Goal: Information Seeking & Learning: Learn about a topic

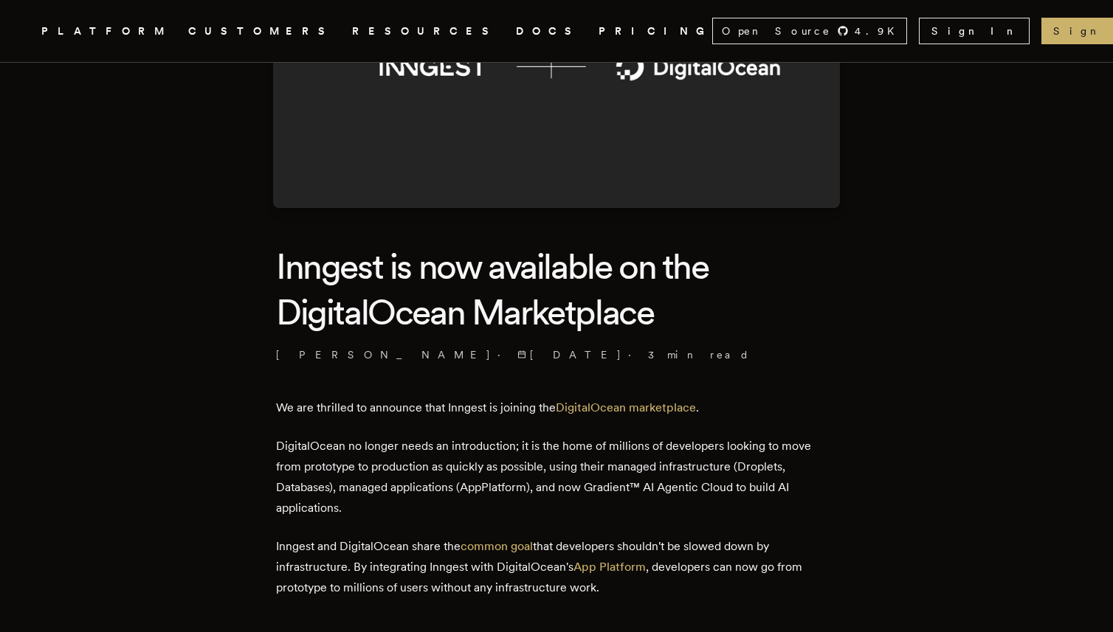
scroll to position [223, 0]
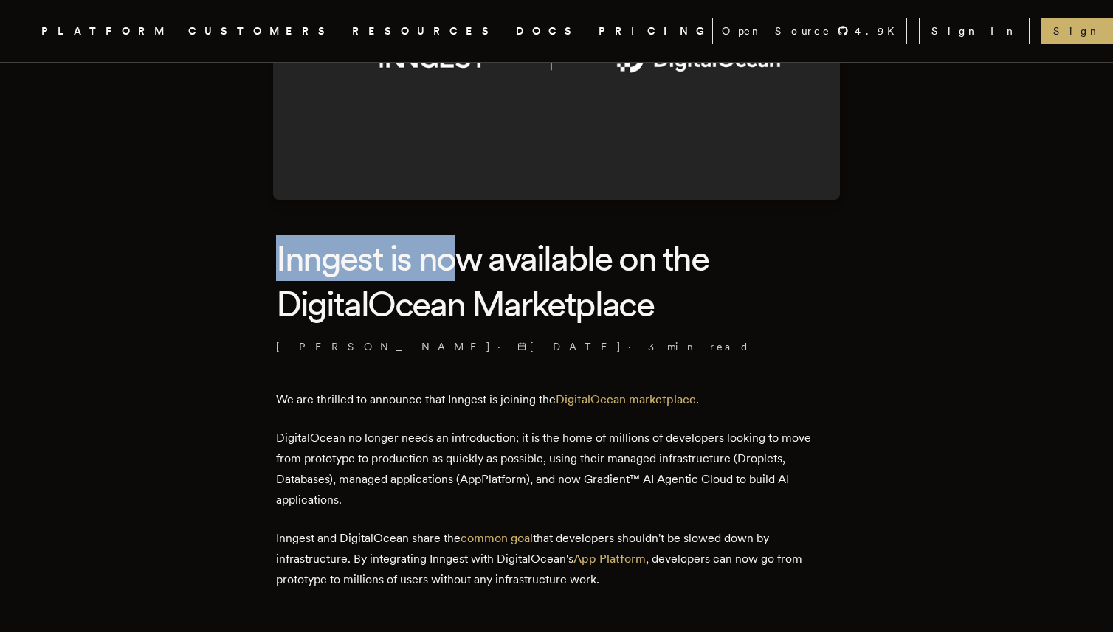
drag, startPoint x: 269, startPoint y: 249, endPoint x: 456, endPoint y: 272, distance: 188.2
click at [456, 272] on h1 "Inngest is now available on the DigitalOcean Marketplace" at bounding box center [556, 281] width 561 height 92
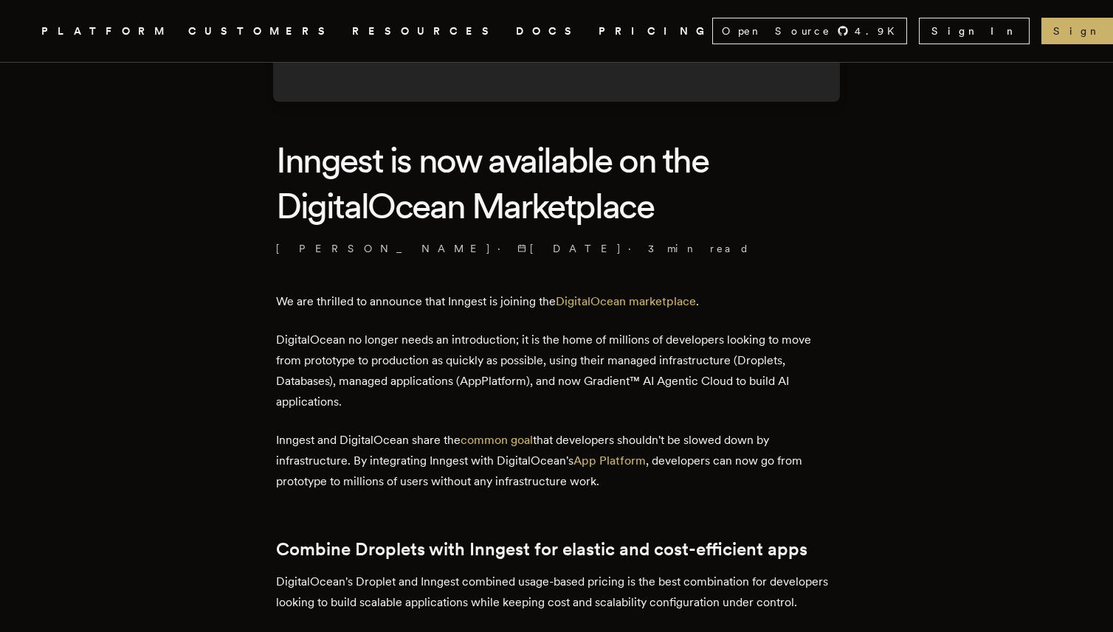
scroll to position [331, 0]
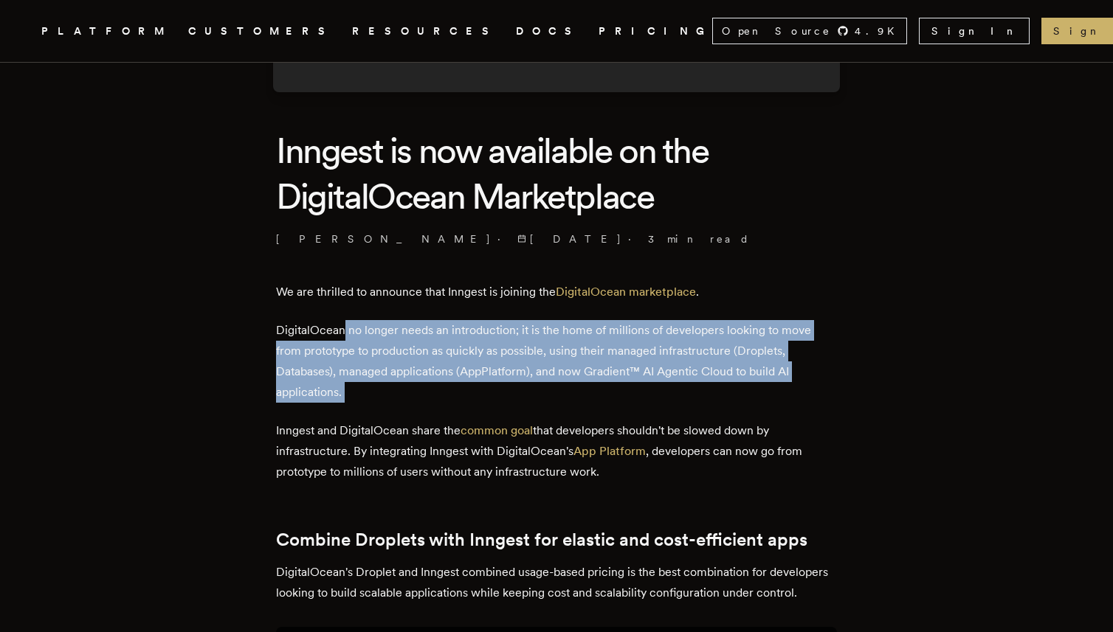
drag, startPoint x: 348, startPoint y: 329, endPoint x: 428, endPoint y: 406, distance: 111.2
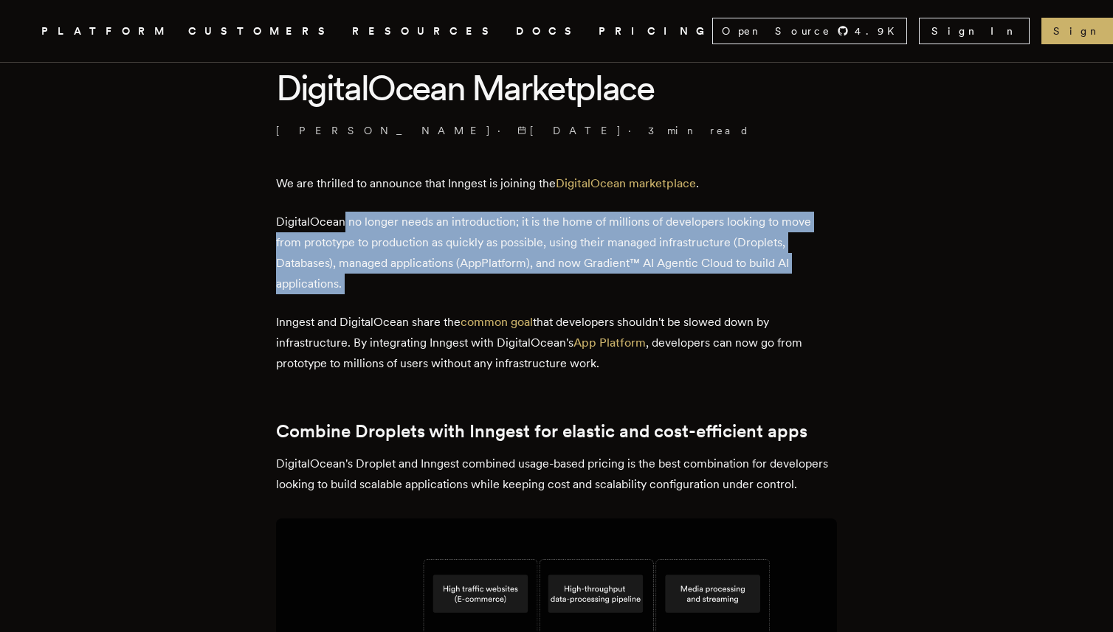
scroll to position [438, 0]
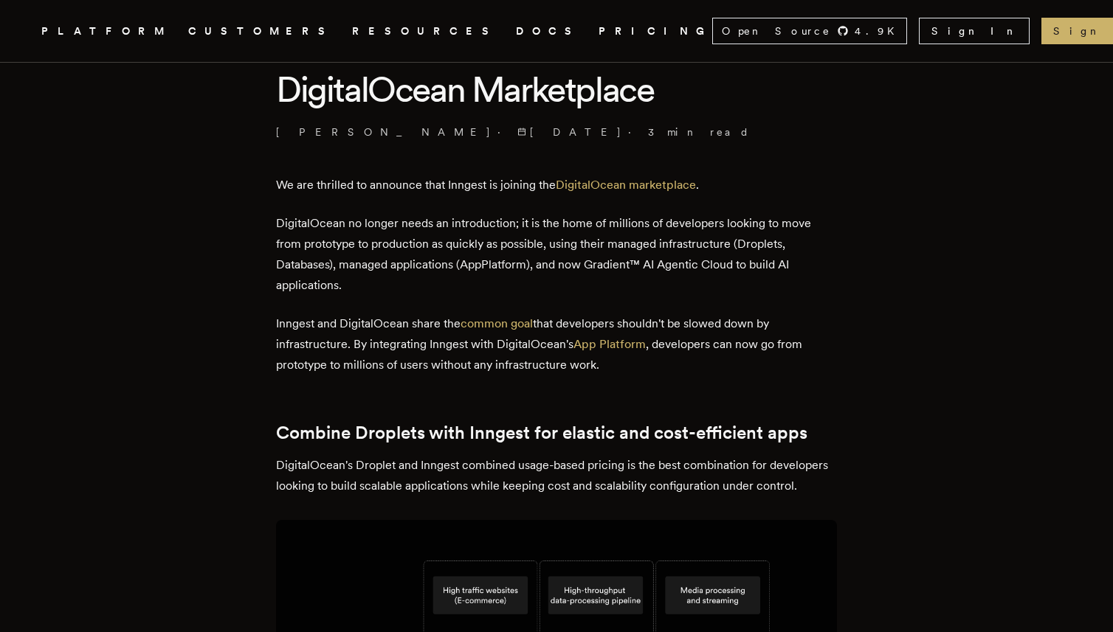
click at [346, 316] on p "Inngest and DigitalOcean share the common goal that developers shouldn't be slo…" at bounding box center [556, 345] width 561 height 62
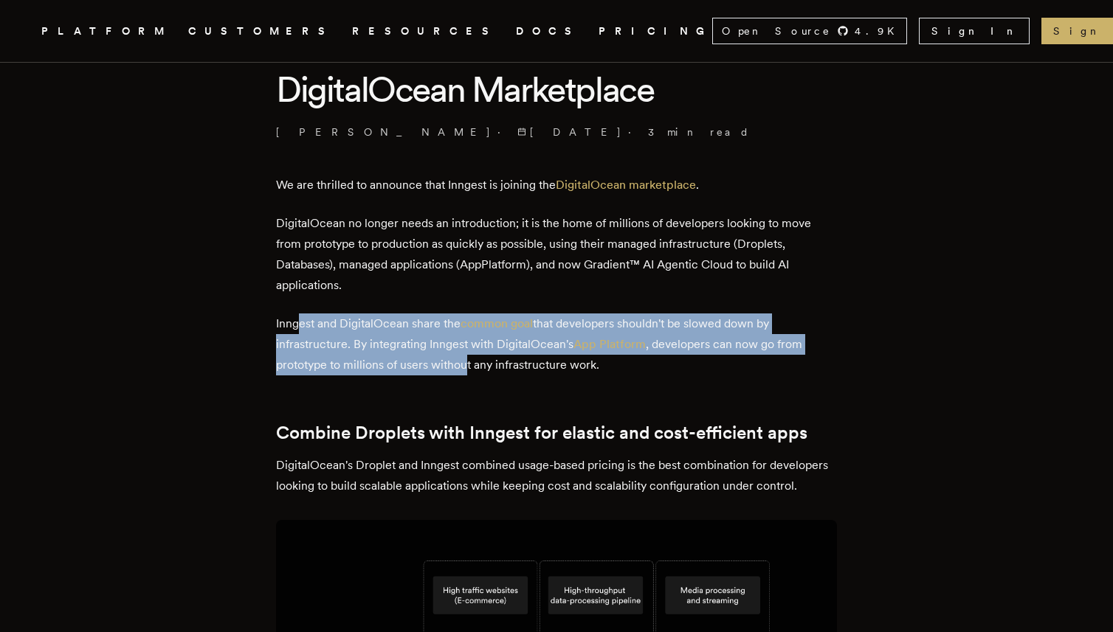
drag, startPoint x: 305, startPoint y: 325, endPoint x: 470, endPoint y: 355, distance: 167.3
click at [470, 356] on p "Inngest and DigitalOcean share the common goal that developers shouldn't be slo…" at bounding box center [556, 345] width 561 height 62
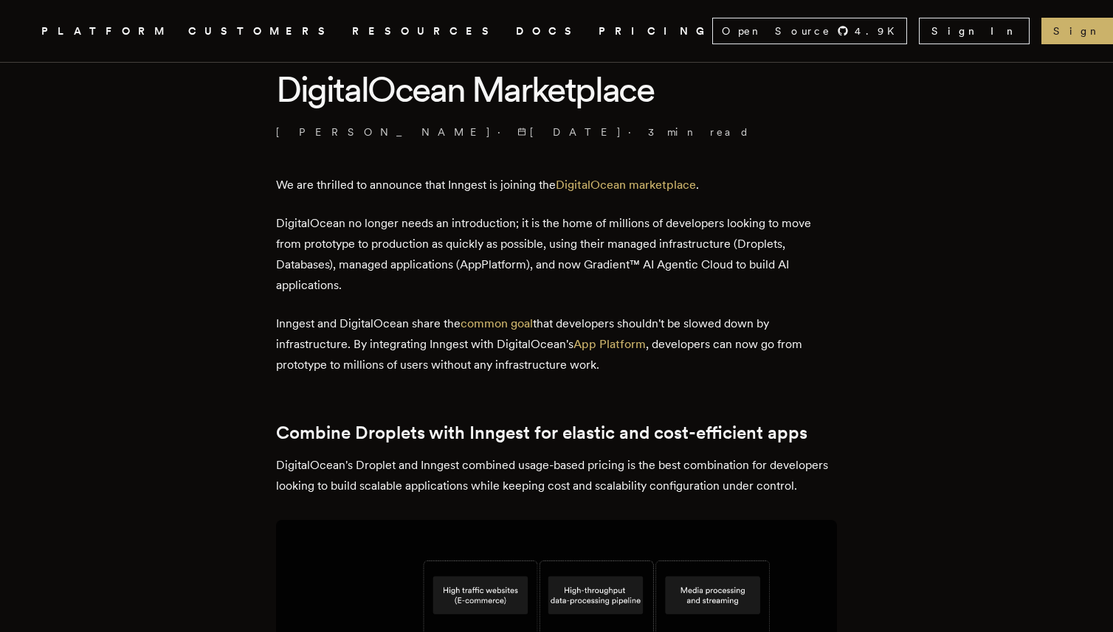
click at [387, 346] on p "Inngest and DigitalOcean share the common goal that developers shouldn't be slo…" at bounding box center [556, 345] width 561 height 62
drag, startPoint x: 379, startPoint y: 346, endPoint x: 533, endPoint y: 350, distance: 154.3
click at [533, 350] on p "Inngest and DigitalOcean share the common goal that developers shouldn't be slo…" at bounding box center [556, 345] width 561 height 62
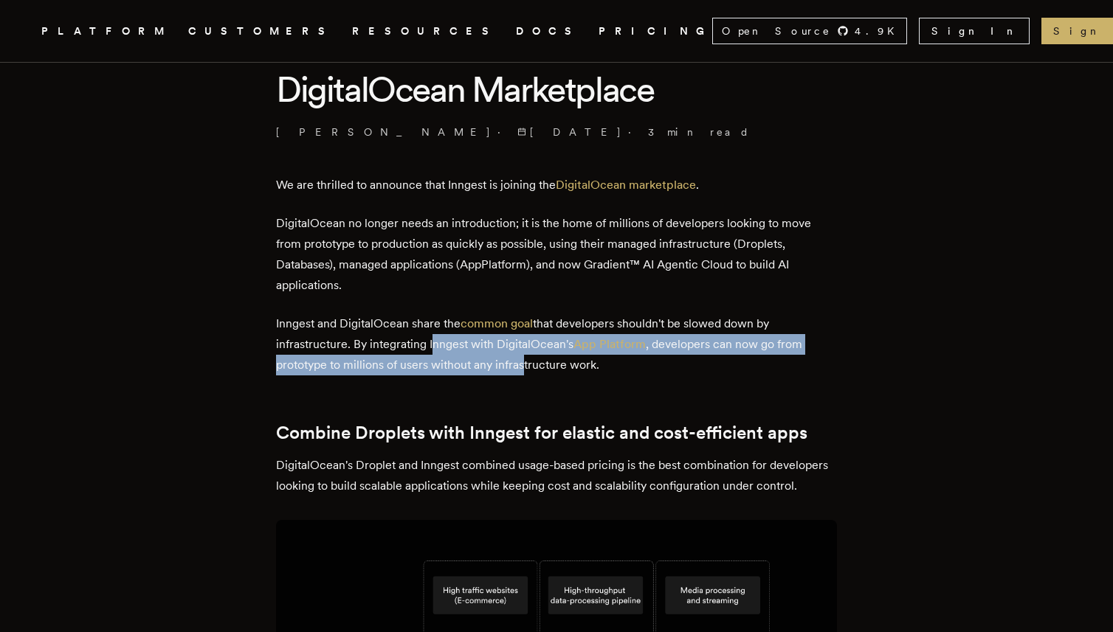
drag, startPoint x: 433, startPoint y: 354, endPoint x: 528, endPoint y: 370, distance: 96.6
click at [528, 370] on p "Inngest and DigitalOcean share the common goal that developers shouldn't be slo…" at bounding box center [556, 345] width 561 height 62
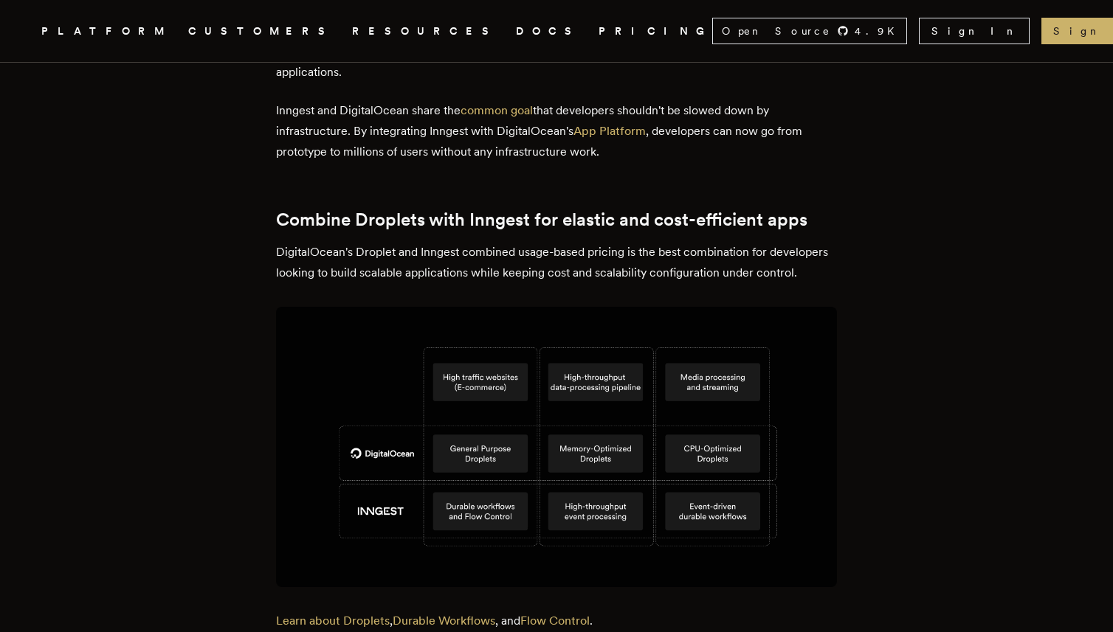
scroll to position [692, 0]
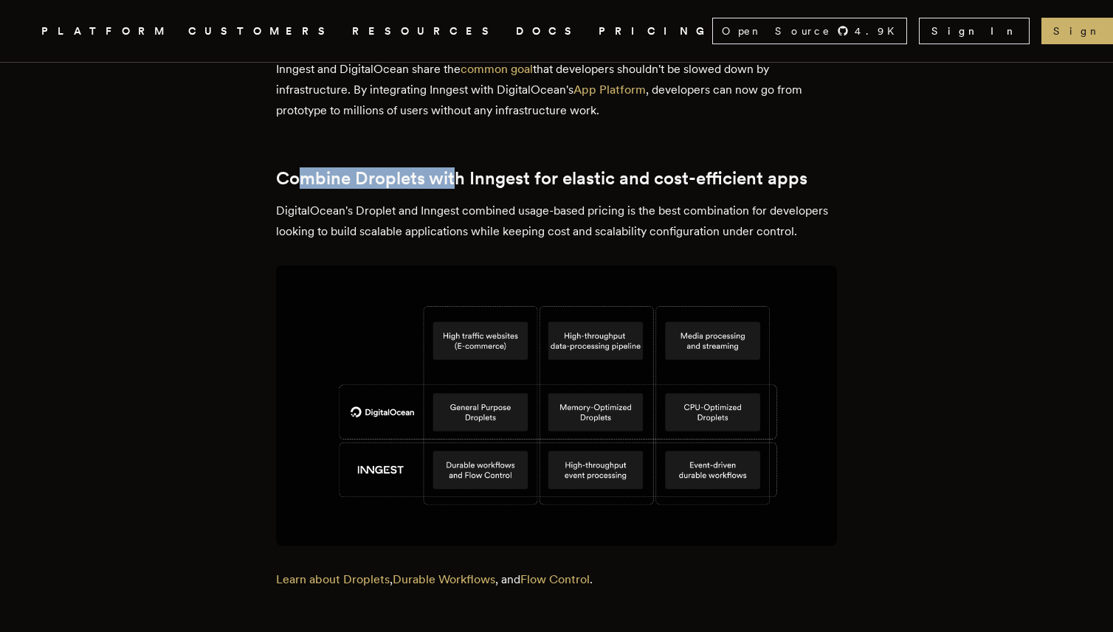
drag, startPoint x: 313, startPoint y: 176, endPoint x: 463, endPoint y: 177, distance: 149.8
click at [463, 177] on h2 "Combine Droplets with Inngest for elastic and cost-efficient apps" at bounding box center [556, 178] width 561 height 21
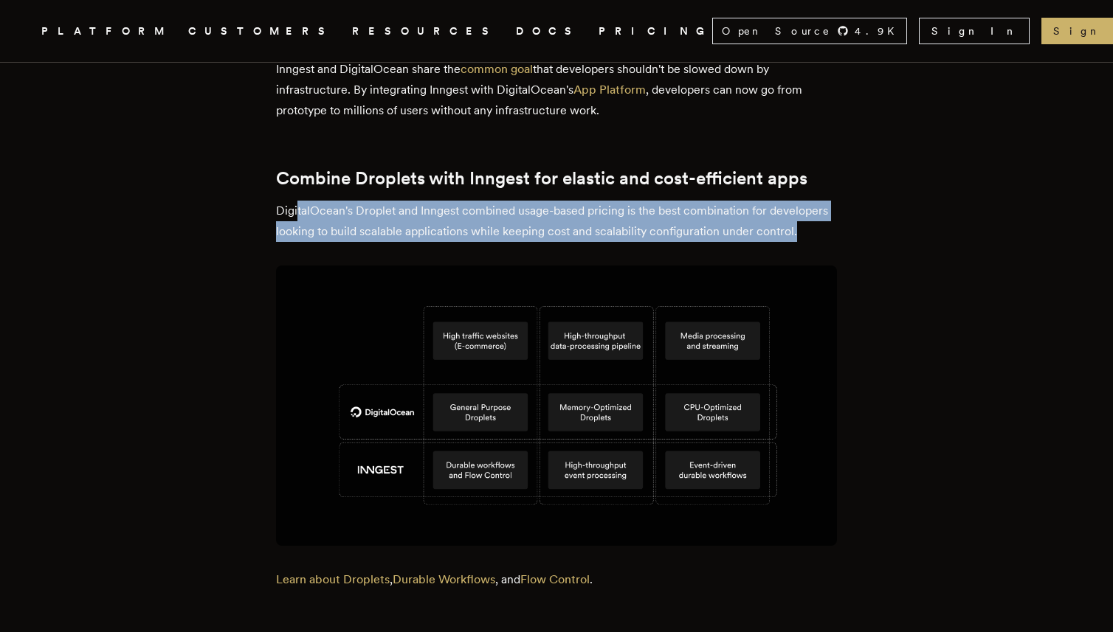
drag, startPoint x: 303, startPoint y: 210, endPoint x: 528, endPoint y: 255, distance: 229.5
click at [528, 242] on p "DigitalOcean's Droplet and Inngest combined usage-based pricing is the best com…" at bounding box center [556, 221] width 561 height 41
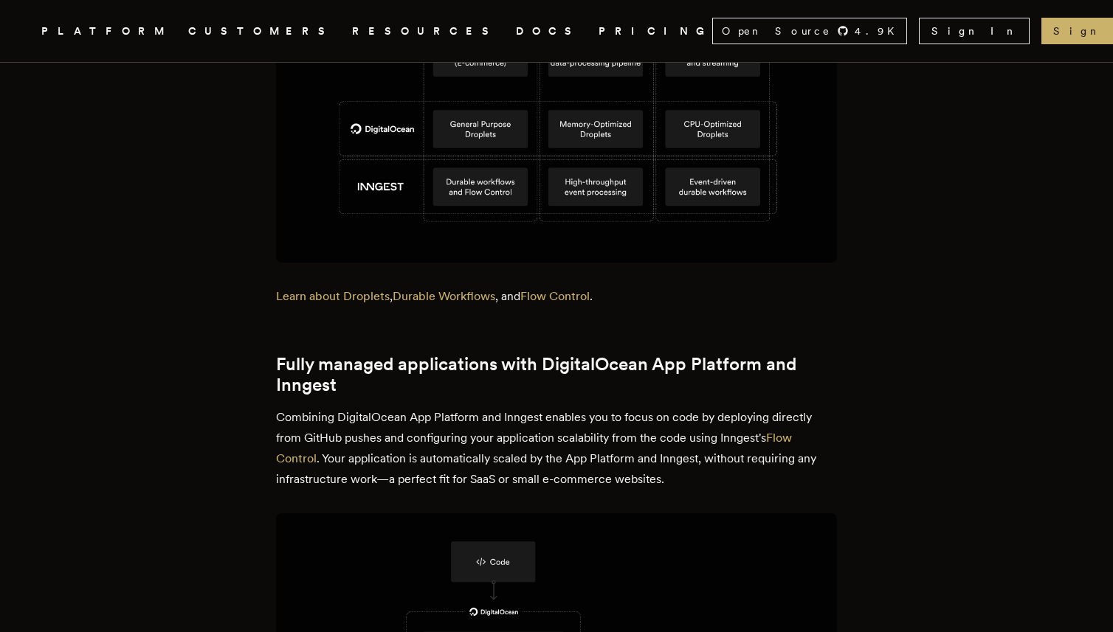
scroll to position [1109, 0]
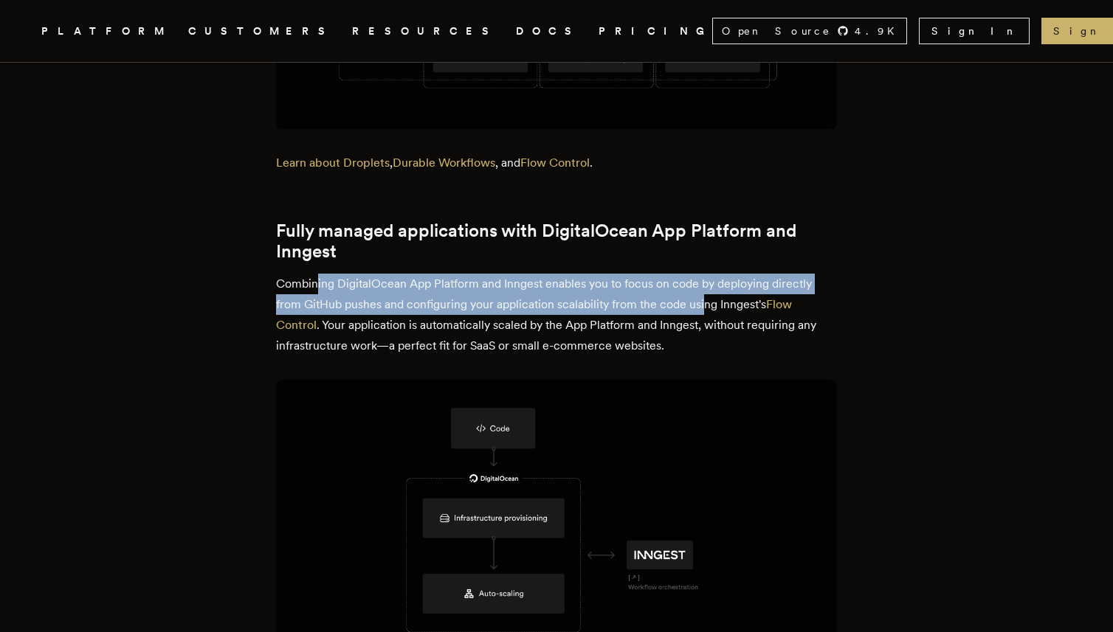
drag, startPoint x: 323, startPoint y: 303, endPoint x: 707, endPoint y: 319, distance: 384.0
click at [707, 319] on p "Combining DigitalOcean App Platform and Inngest enables you to focus on code by…" at bounding box center [556, 315] width 561 height 83
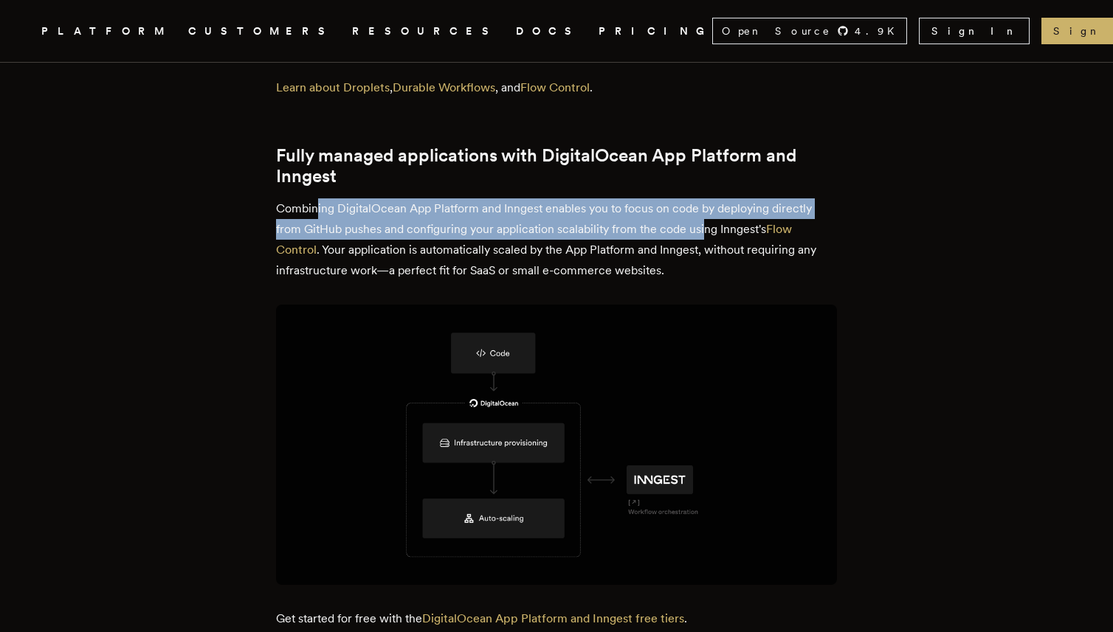
scroll to position [1192, 0]
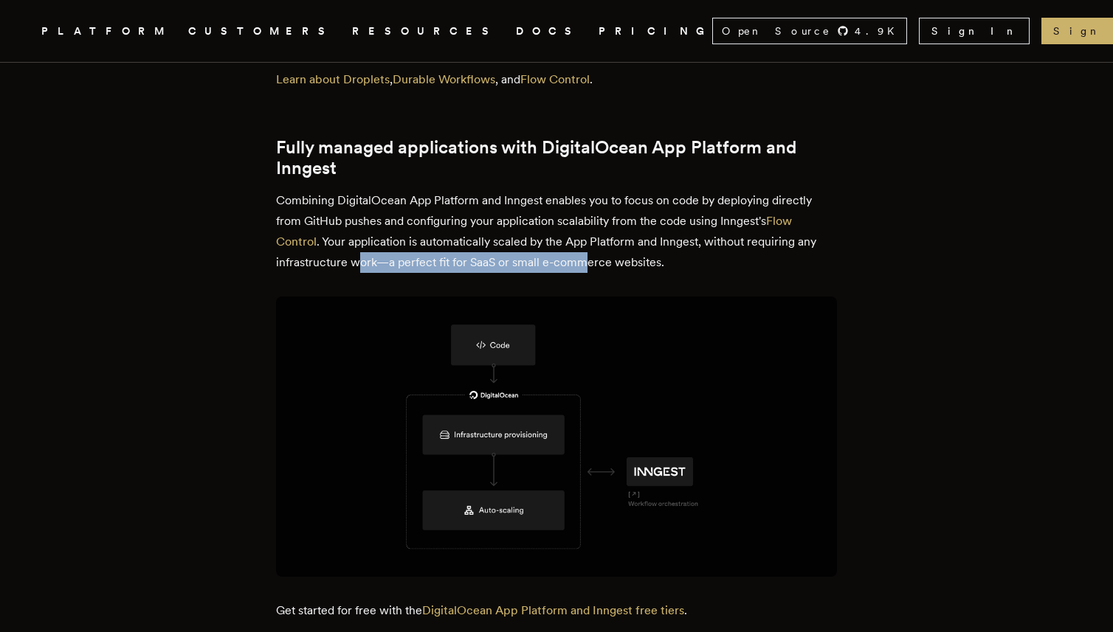
drag, startPoint x: 364, startPoint y: 275, endPoint x: 593, endPoint y: 277, distance: 229.5
click at [593, 273] on p "Combining DigitalOcean App Platform and Inngest enables you to focus on code by…" at bounding box center [556, 231] width 561 height 83
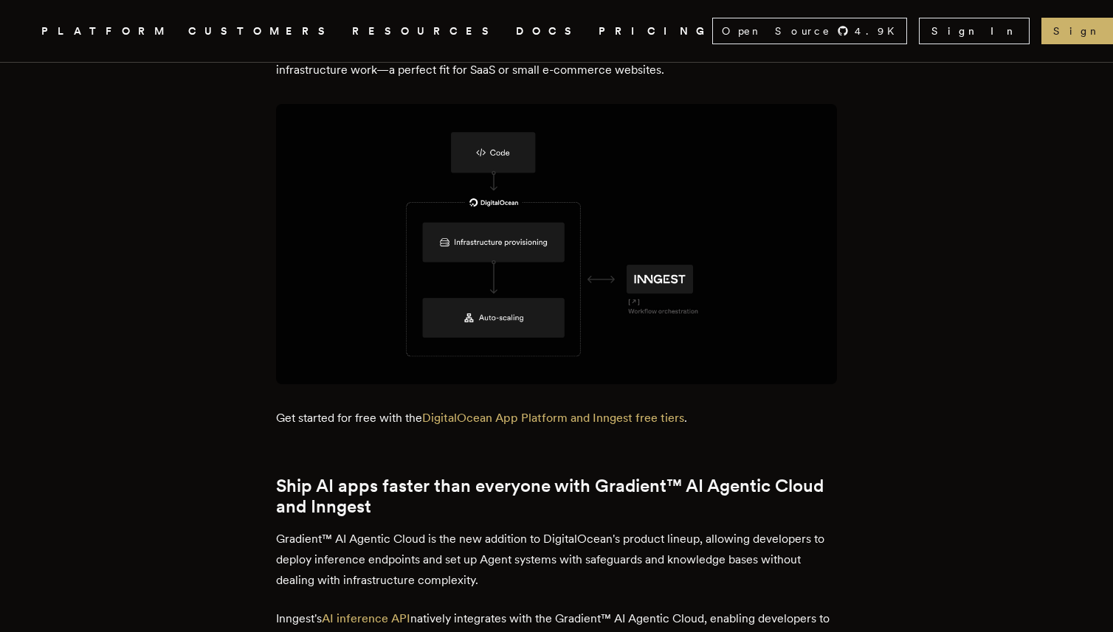
scroll to position [1266, 0]
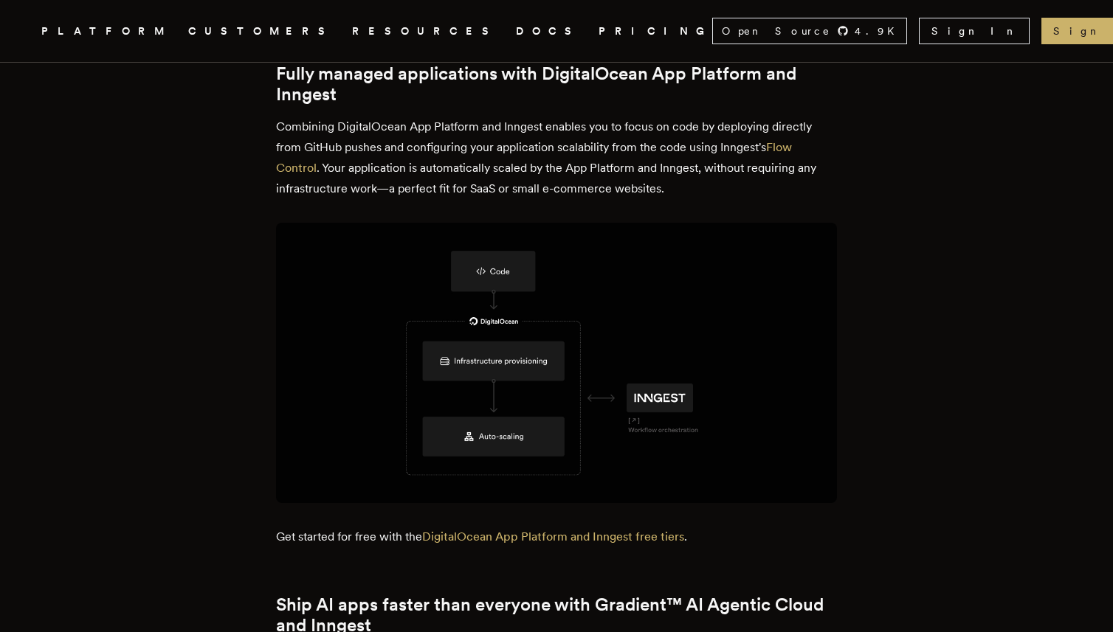
click at [523, 199] on p "Combining DigitalOcean App Platform and Inngest enables you to focus on code by…" at bounding box center [556, 158] width 561 height 83
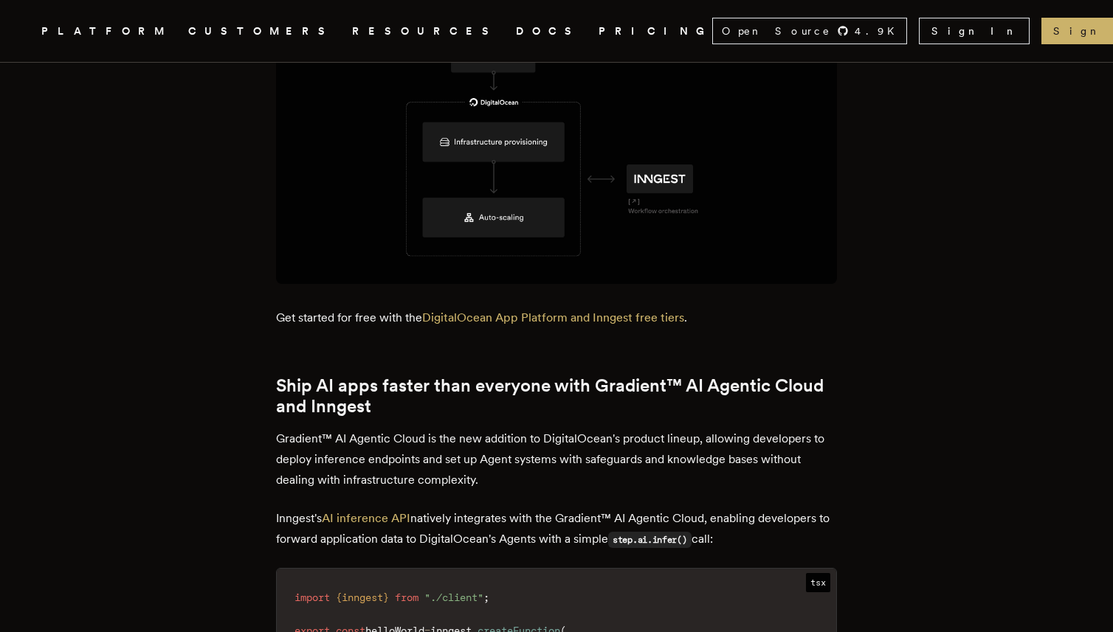
scroll to position [1546, 0]
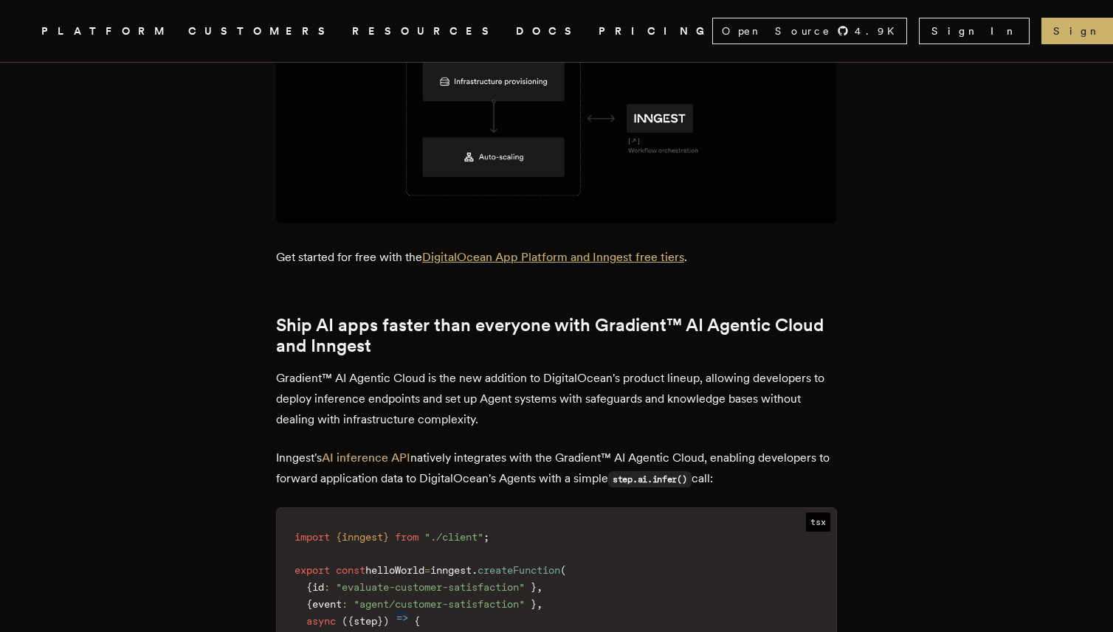
click at [556, 263] on link "DigitalOcean App Platform and Inngest free tiers" at bounding box center [553, 257] width 262 height 14
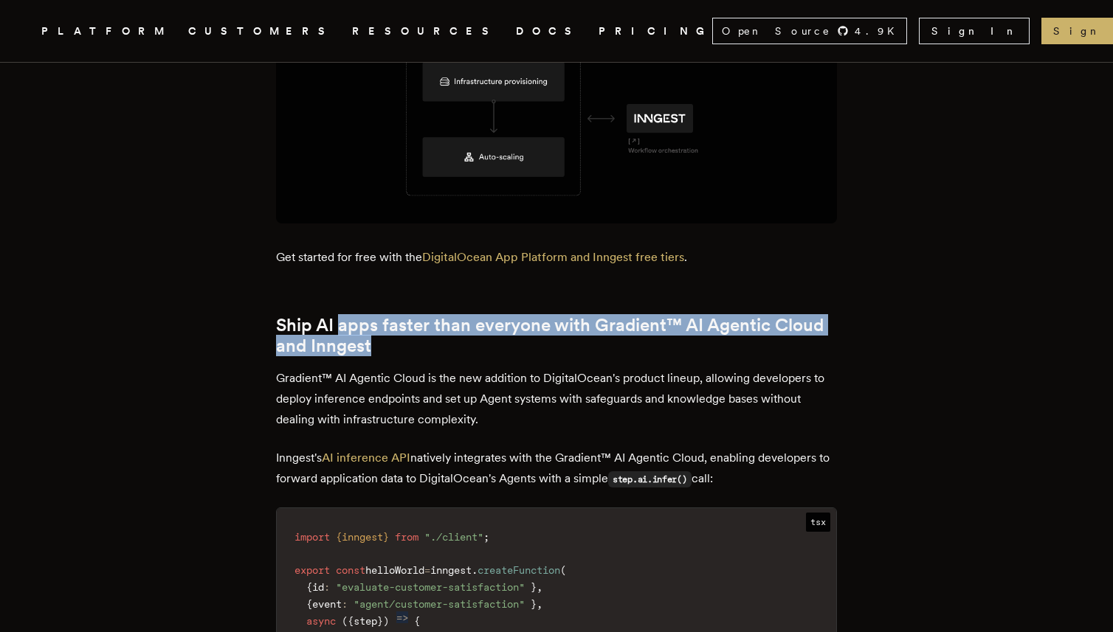
drag, startPoint x: 342, startPoint y: 330, endPoint x: 414, endPoint y: 346, distance: 74.1
click at [414, 346] on h2 "Ship AI apps faster than everyone with Gradient™ AI Agentic Cloud and Inngest" at bounding box center [556, 335] width 561 height 41
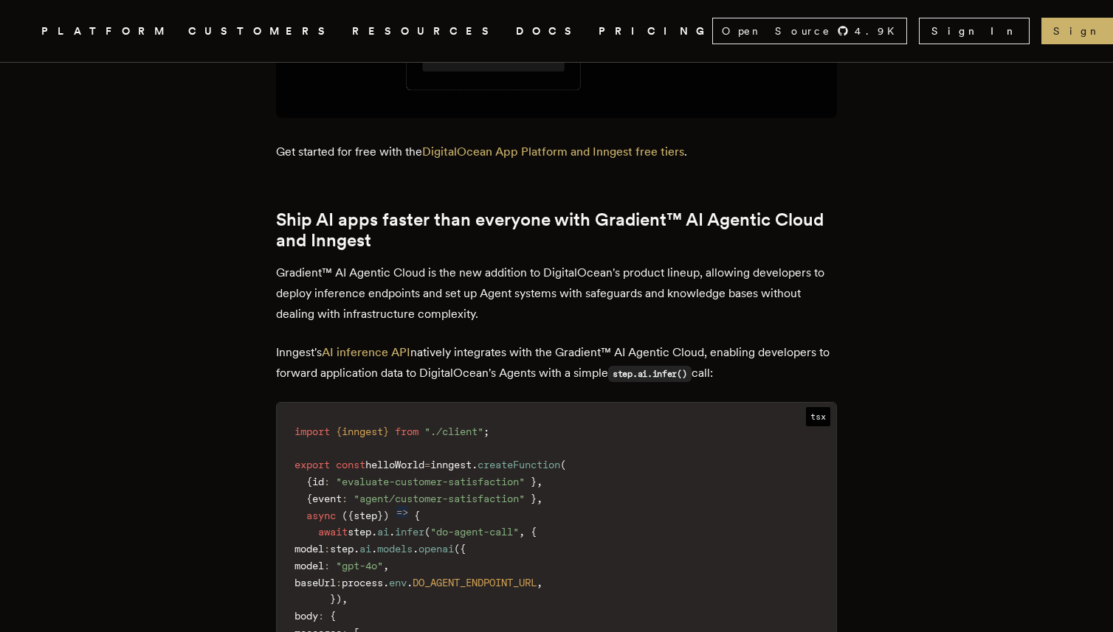
scroll to position [1652, 0]
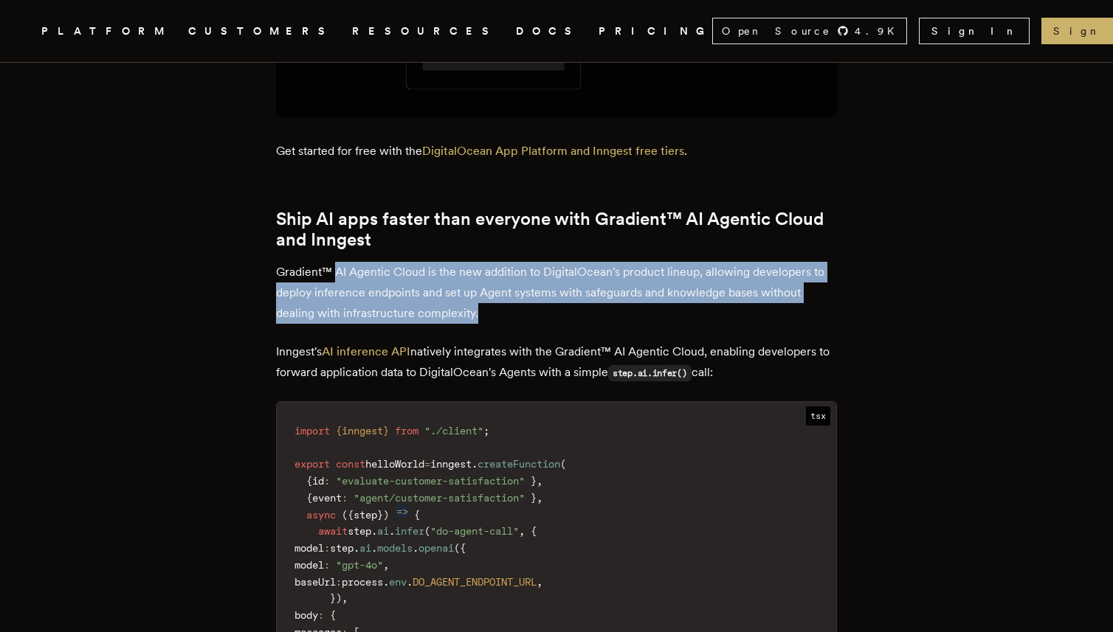
drag, startPoint x: 341, startPoint y: 277, endPoint x: 487, endPoint y: 331, distance: 155.7
click at [487, 324] on p "Gradient™ AI Agentic Cloud is the new addition to DigitalOcean's product lineup…" at bounding box center [556, 293] width 561 height 62
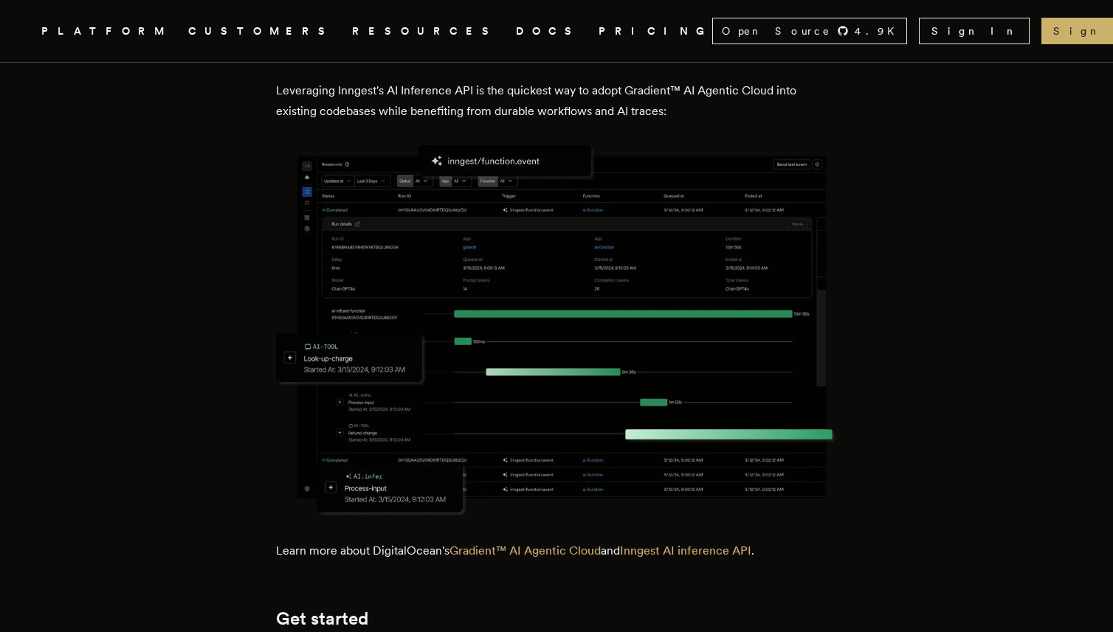
scroll to position [2408, 0]
